Goal: Information Seeking & Learning: Learn about a topic

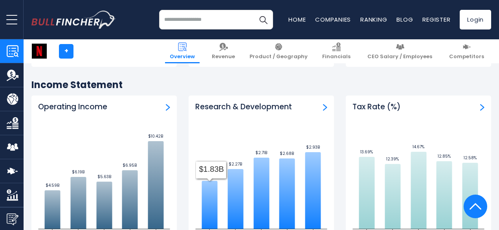
scroll to position [1060, 0]
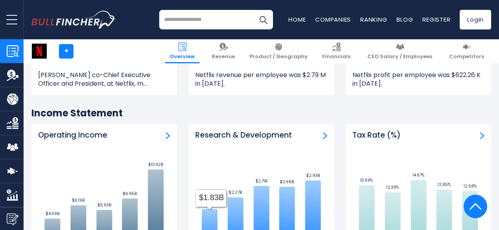
click at [166, 132] on img "Operating Income" at bounding box center [168, 135] width 4 height 7
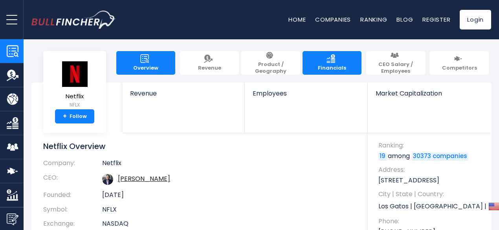
click at [313, 57] on link "Financials" at bounding box center [331, 63] width 59 height 24
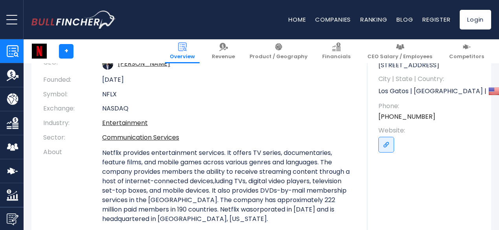
scroll to position [118, 0]
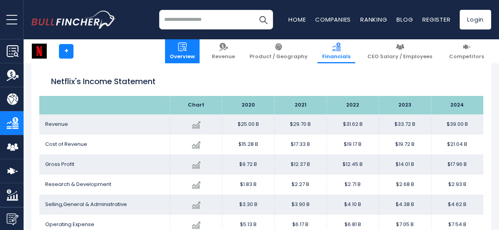
click at [199, 48] on link "Overview" at bounding box center [182, 51] width 35 height 24
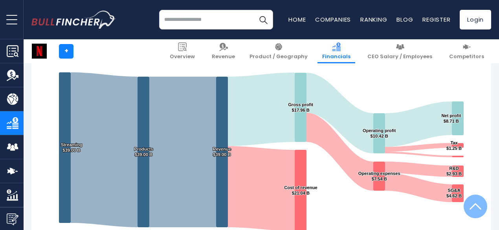
scroll to position [157, 0]
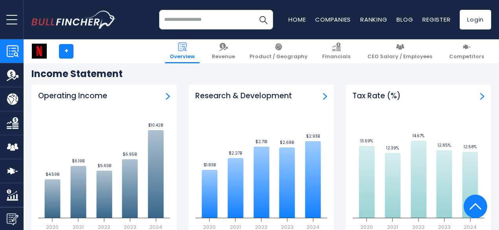
scroll to position [1178, 0]
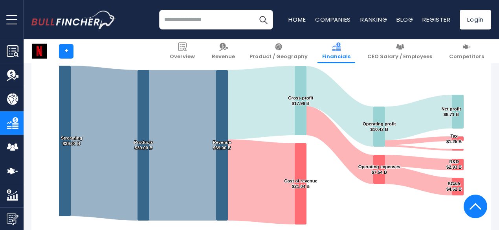
scroll to position [417, 0]
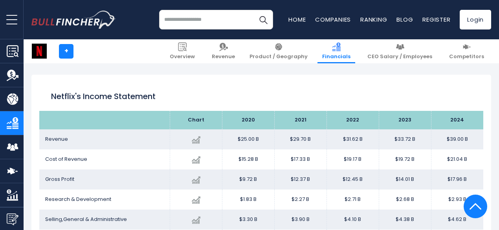
scroll to position [425, 0]
